Goal: Task Accomplishment & Management: Use online tool/utility

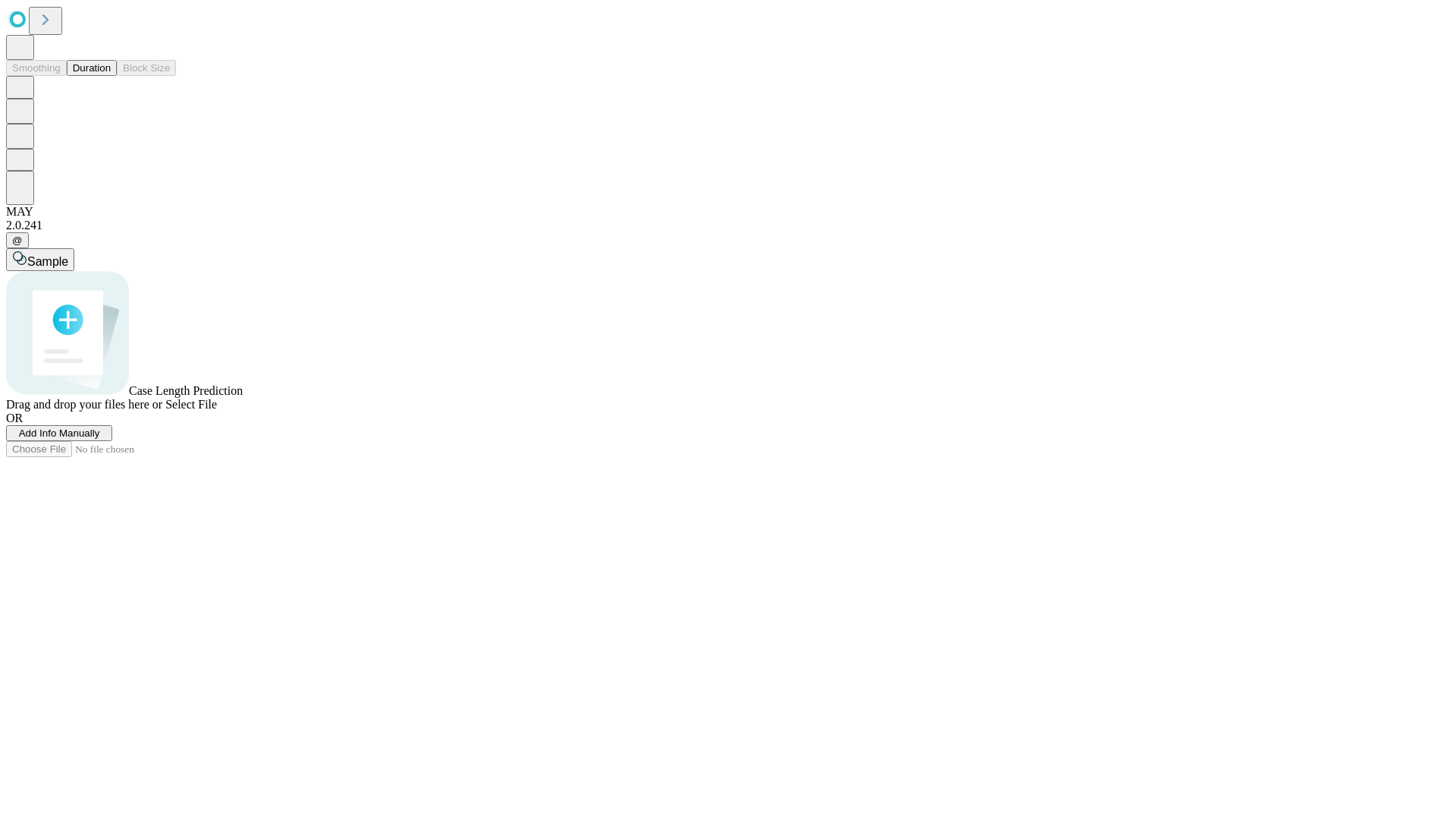
click at [111, 76] on button "Duration" at bounding box center [92, 68] width 50 height 16
click at [100, 439] on span "Add Info Manually" at bounding box center [59, 433] width 81 height 11
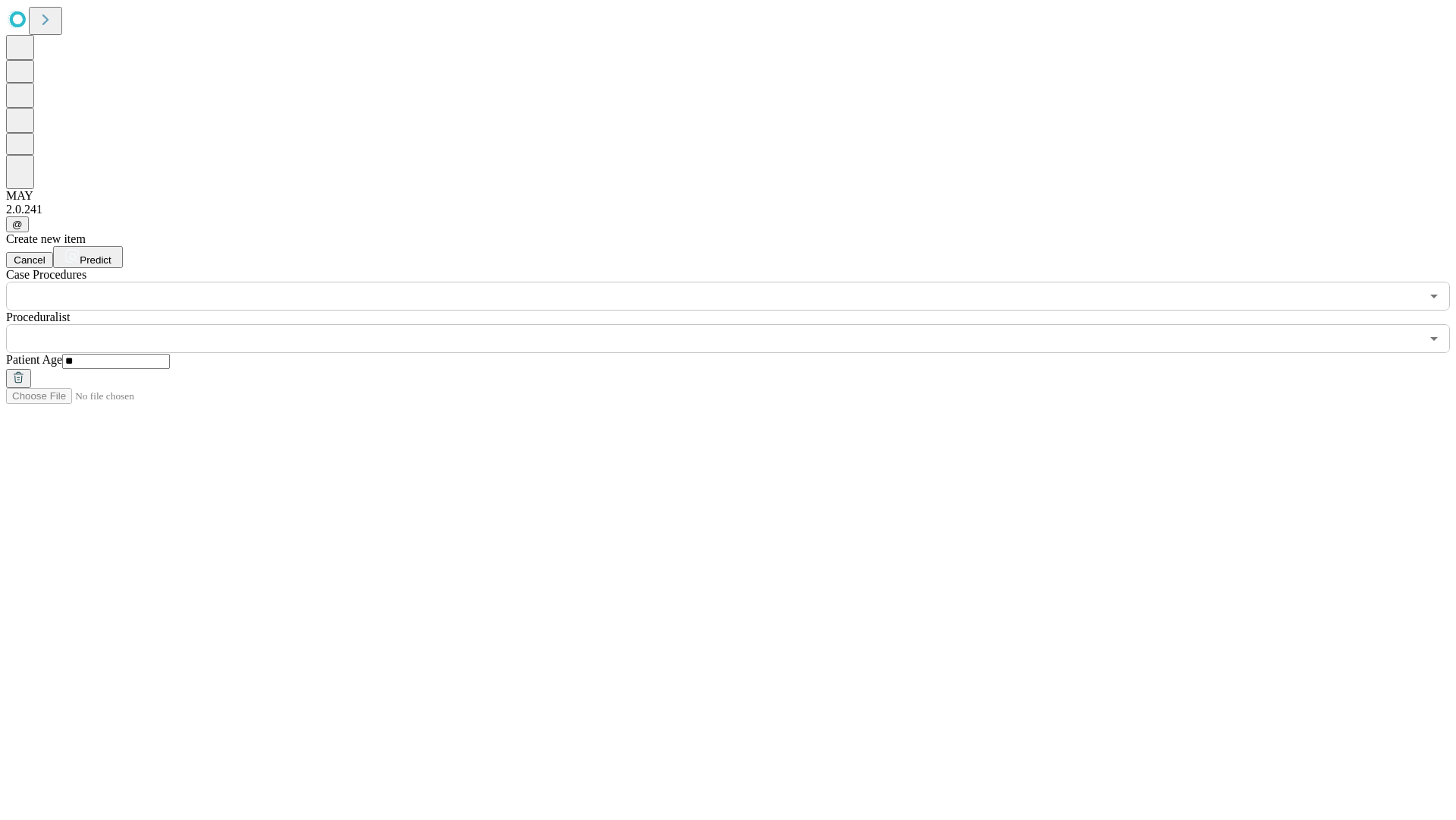
type input "**"
click at [739, 324] on input "text" at bounding box center [713, 338] width 1414 height 29
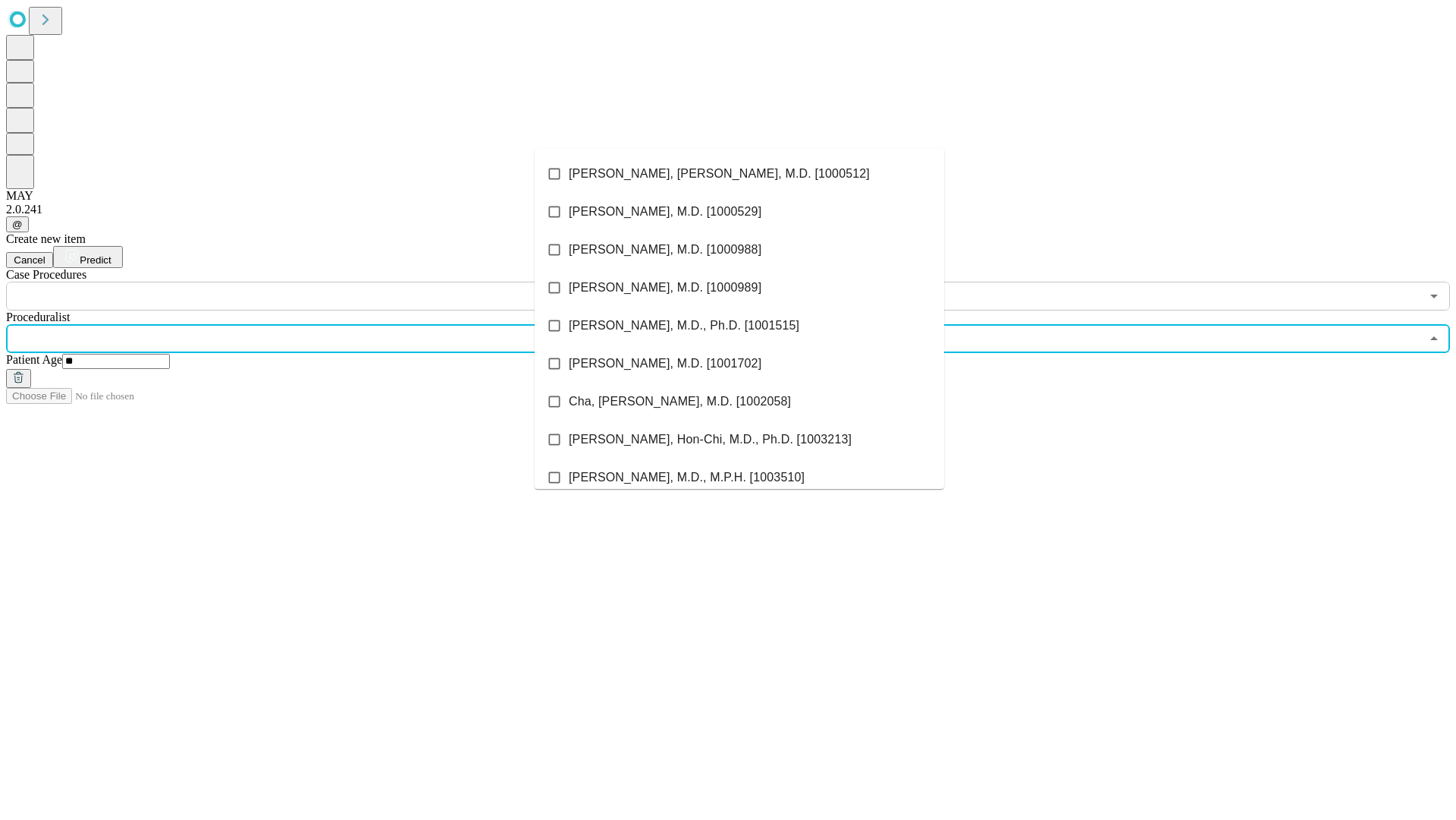
click at [740, 174] on li "[PERSON_NAME], [PERSON_NAME], M.D. [1000512]" at bounding box center [740, 174] width 410 height 38
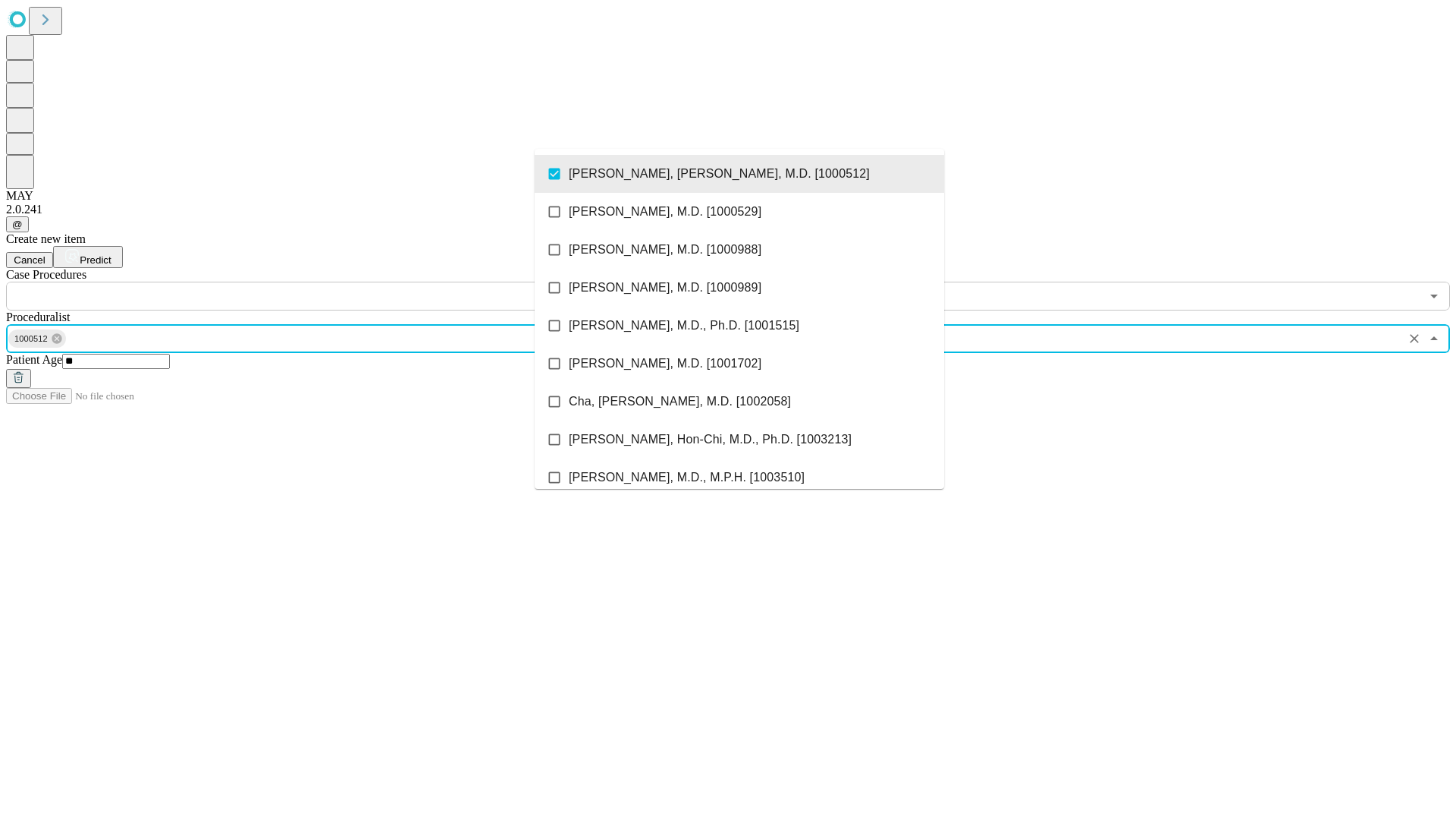
click at [319, 281] on input "text" at bounding box center [713, 295] width 1414 height 29
